Goal: Transaction & Acquisition: Purchase product/service

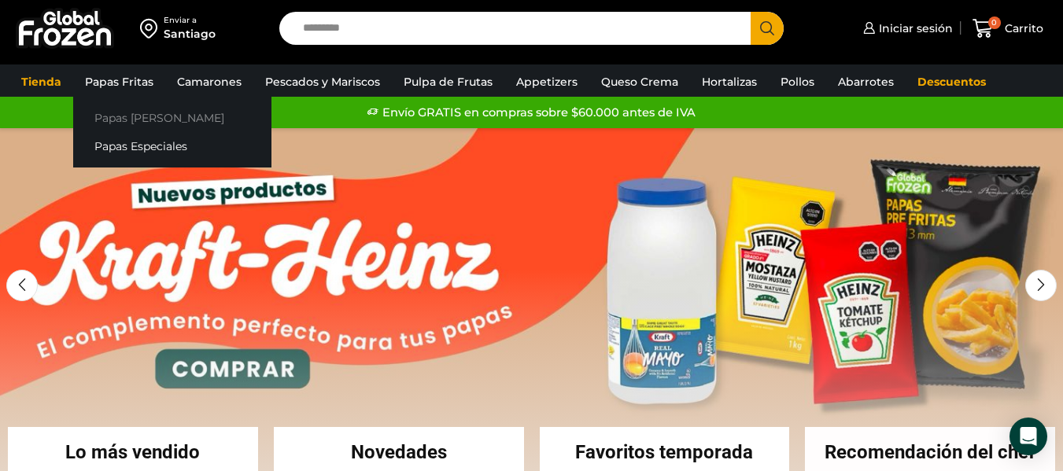
click at [150, 116] on link "Papas [PERSON_NAME]" at bounding box center [172, 117] width 198 height 29
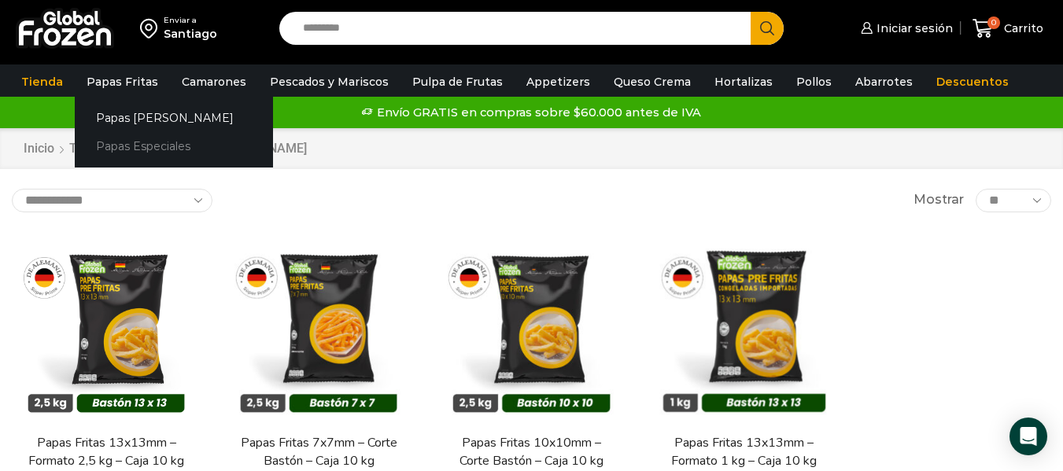
click at [187, 151] on link "Papas Especiales" at bounding box center [174, 146] width 198 height 29
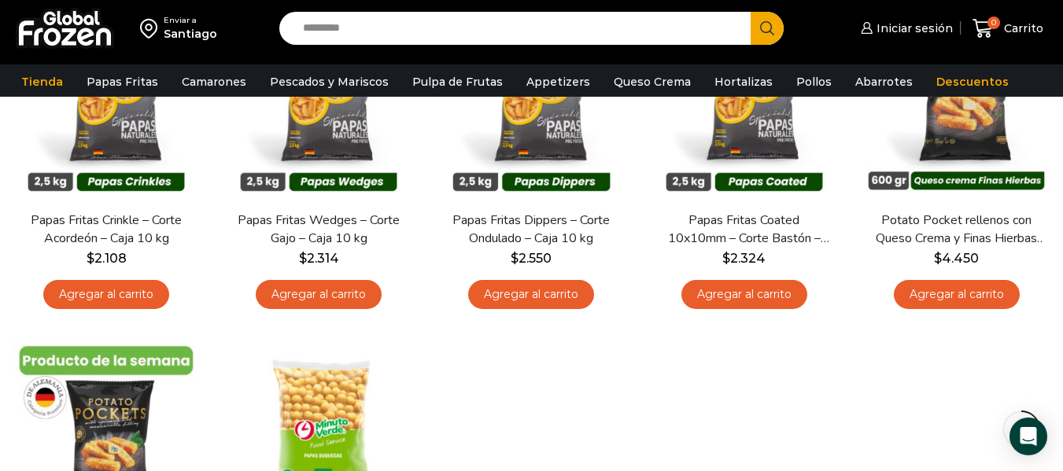
scroll to position [157, 0]
